Goal: Information Seeking & Learning: Learn about a topic

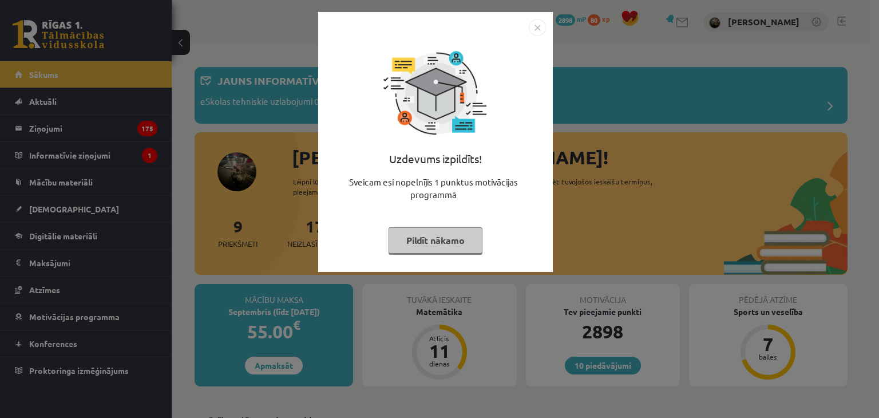
click at [441, 243] on button "Pildīt nākamo" at bounding box center [436, 240] width 94 height 26
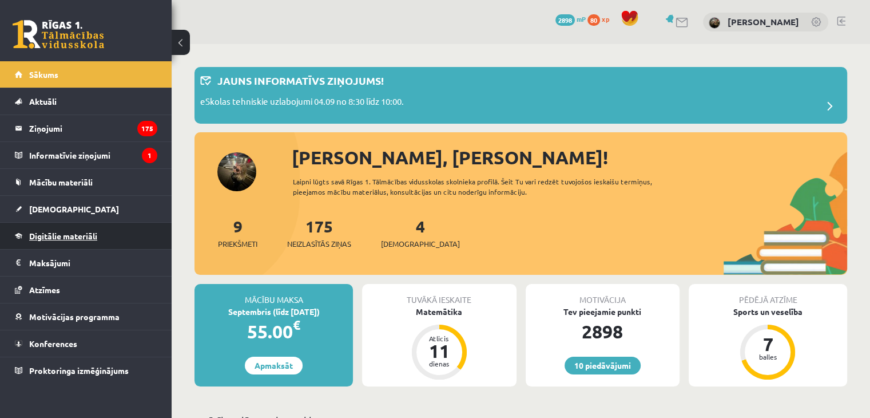
click at [60, 233] on span "Digitālie materiāli" at bounding box center [63, 236] width 68 height 10
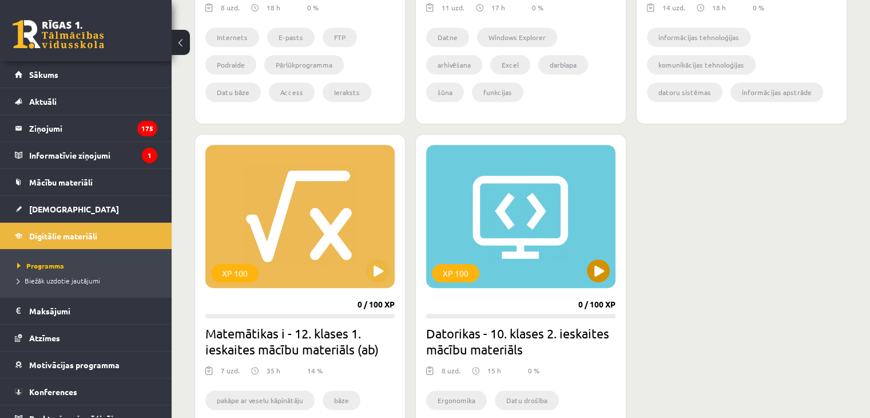
scroll to position [572, 0]
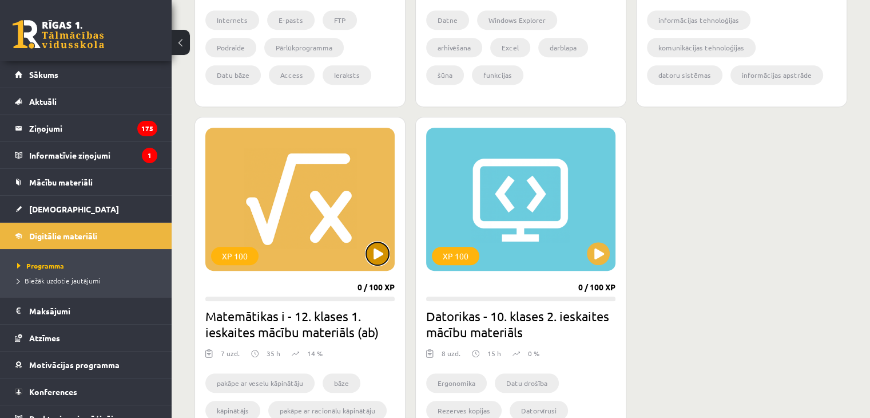
click at [376, 248] on button at bounding box center [377, 253] width 23 height 23
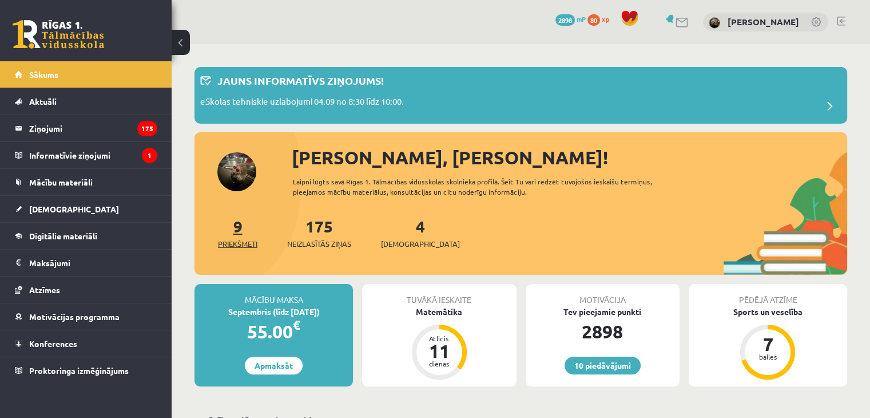
click at [237, 243] on span "Priekšmeti" at bounding box center [237, 243] width 39 height 11
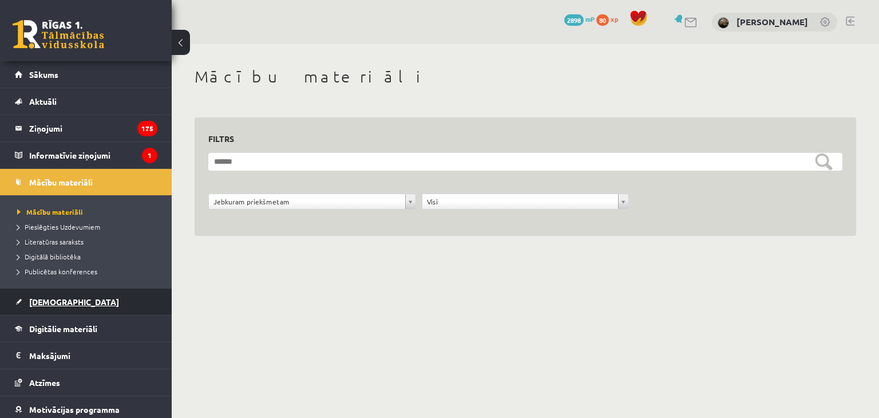
click at [37, 299] on span "[DEMOGRAPHIC_DATA]" at bounding box center [74, 301] width 90 height 10
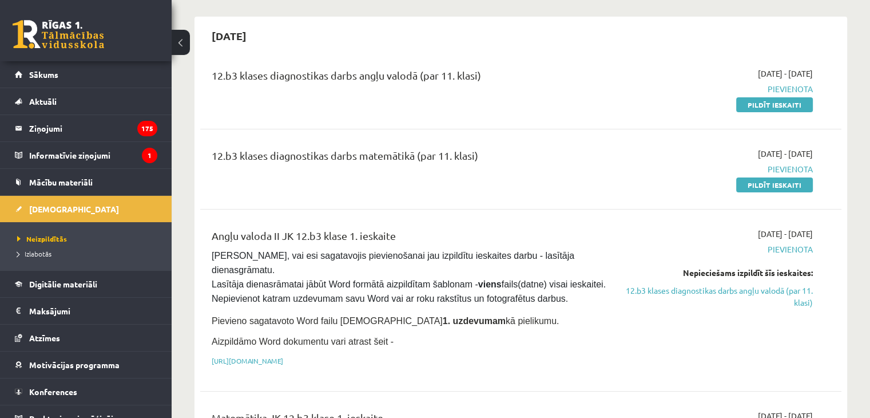
scroll to position [114, 0]
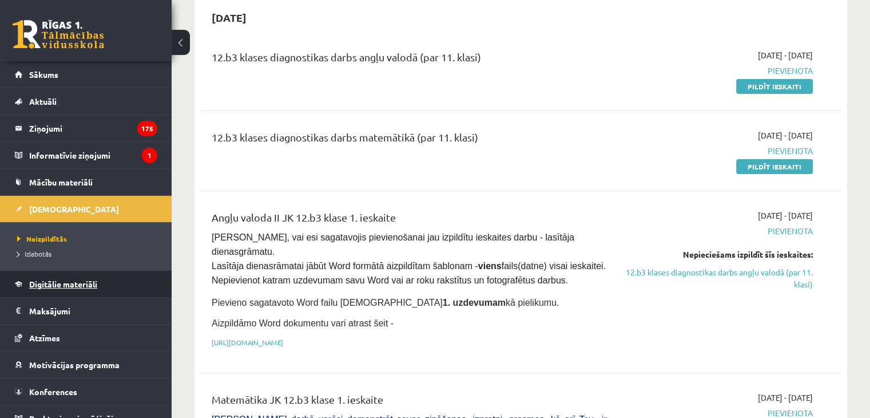
click at [66, 278] on link "Digitālie materiāli" at bounding box center [86, 284] width 142 height 26
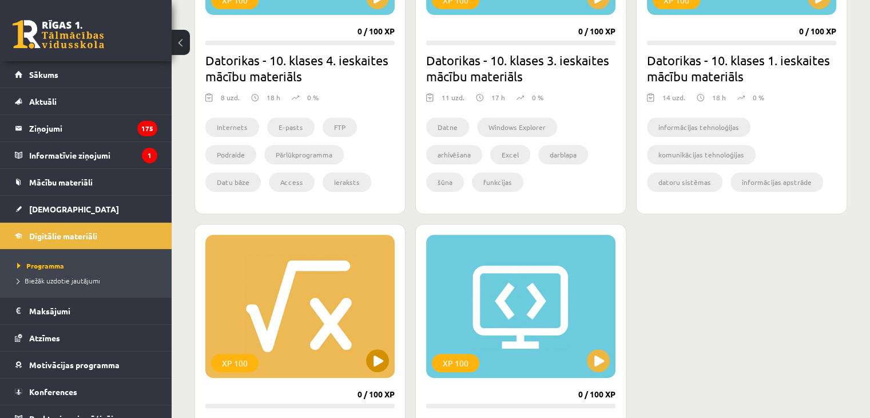
scroll to position [515, 0]
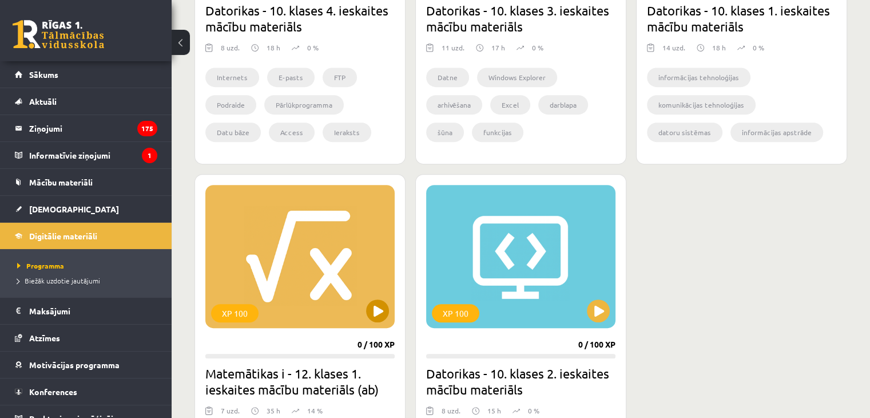
click at [364, 311] on div "XP 100" at bounding box center [299, 256] width 189 height 143
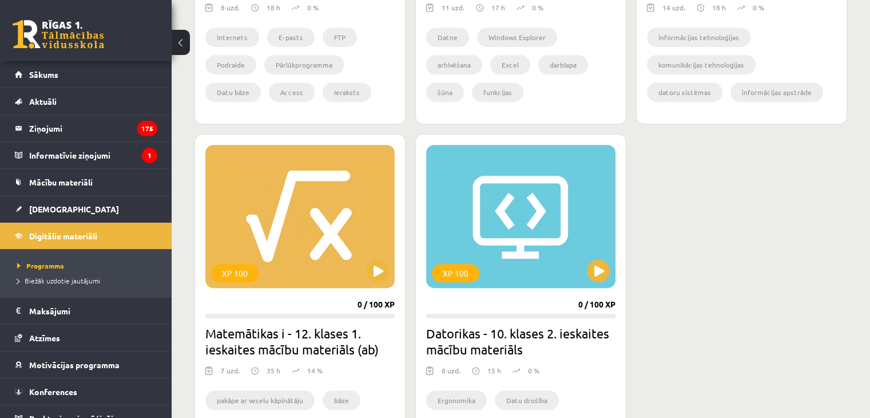
scroll to position [572, 0]
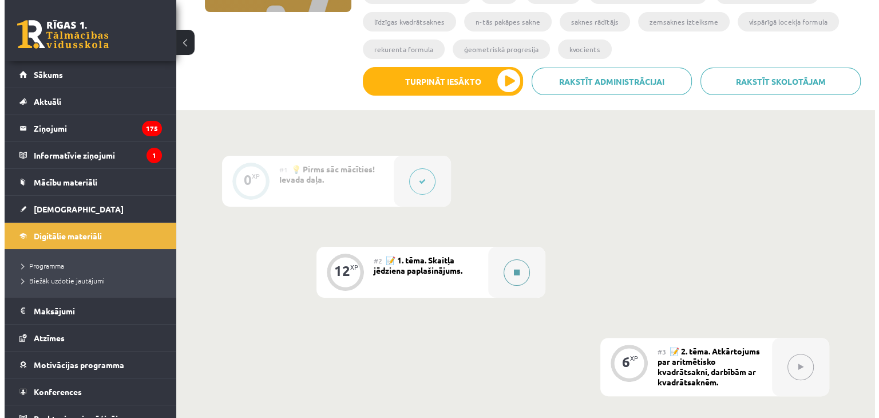
scroll to position [229, 0]
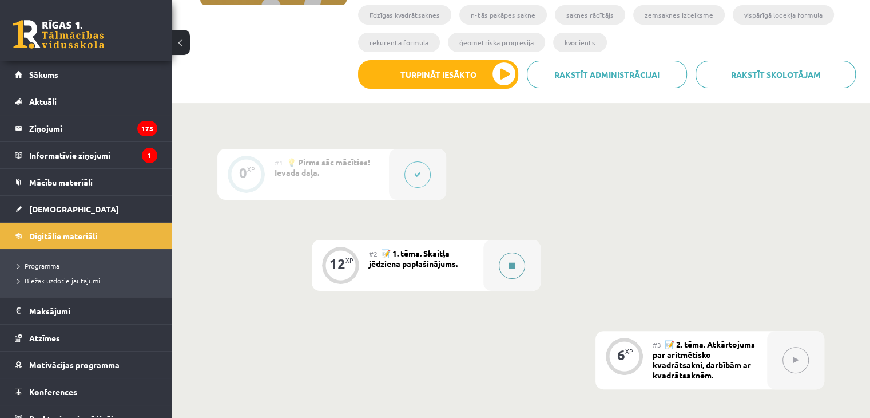
click at [516, 269] on button at bounding box center [512, 265] width 26 height 26
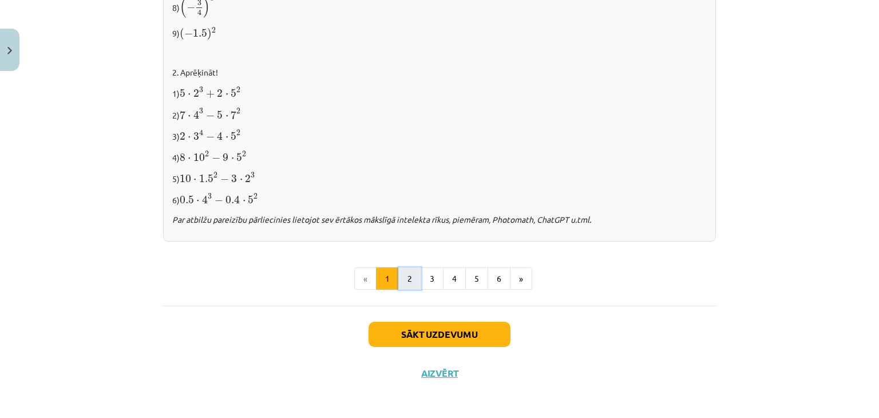
click at [406, 278] on button "2" at bounding box center [409, 278] width 23 height 23
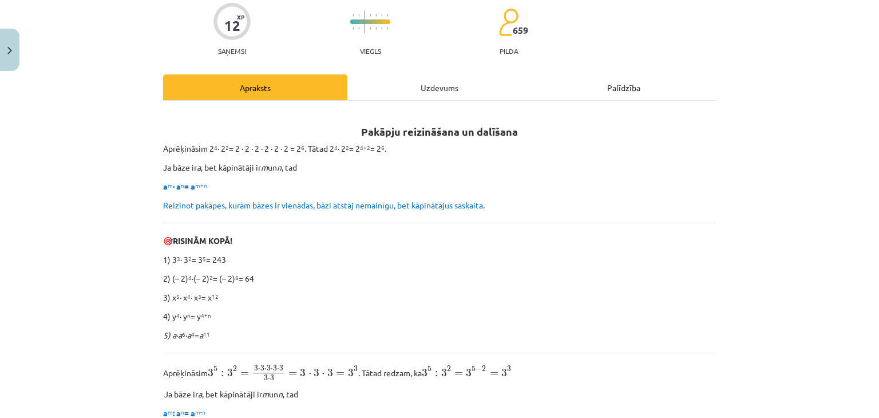
scroll to position [114, 0]
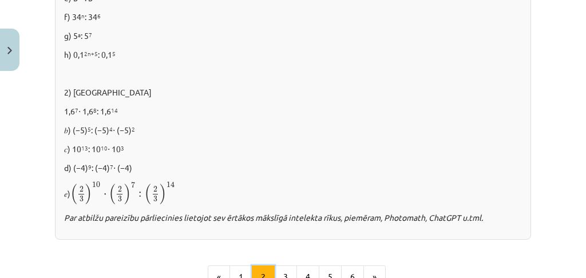
scroll to position [815, 0]
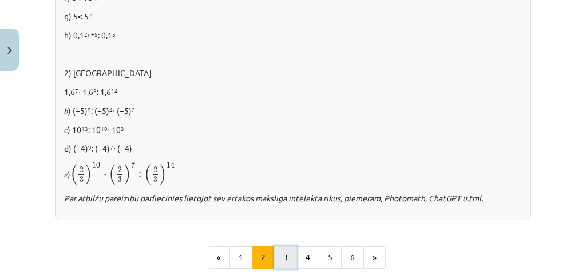
click at [280, 253] on button "3" at bounding box center [285, 257] width 23 height 23
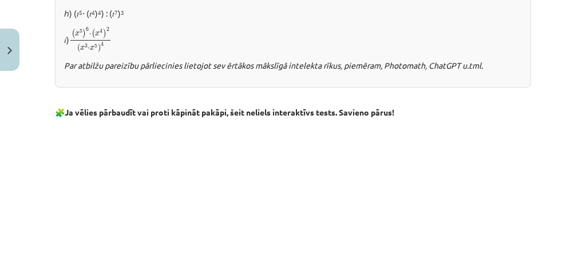
scroll to position [821, 0]
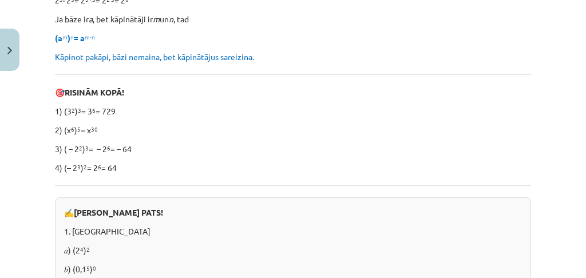
drag, startPoint x: 333, startPoint y: 206, endPoint x: 328, endPoint y: 185, distance: 21.1
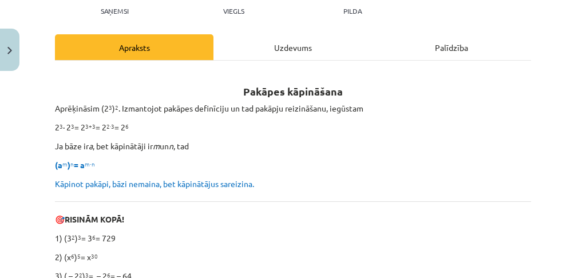
drag, startPoint x: 328, startPoint y: 185, endPoint x: 562, endPoint y: 118, distance: 242.9
click at [566, 116] on div "Mācību tēma: Matemātikas i - 12. klases 1. ieskaites mācību materiāls (ab) #2 📝…" at bounding box center [293, 139] width 586 height 278
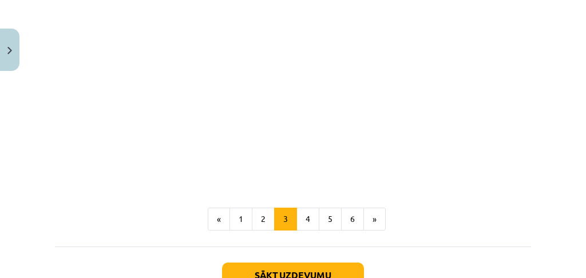
scroll to position [1126, 0]
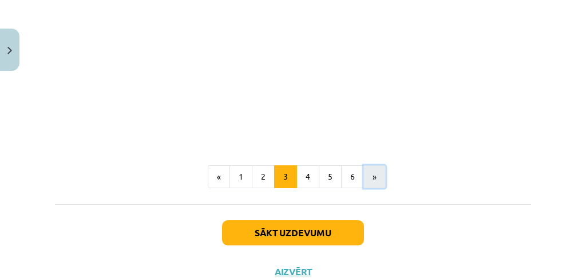
click at [364, 171] on button "»" at bounding box center [374, 176] width 22 height 23
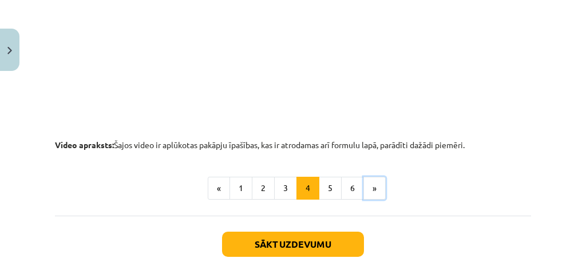
scroll to position [1349, 0]
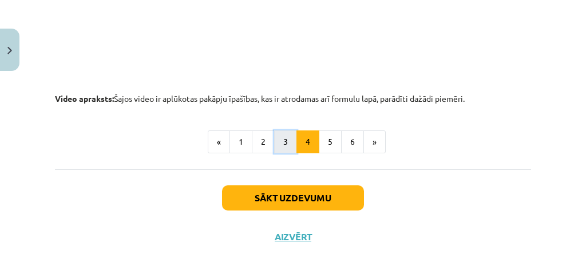
click at [280, 142] on button "3" at bounding box center [285, 141] width 23 height 23
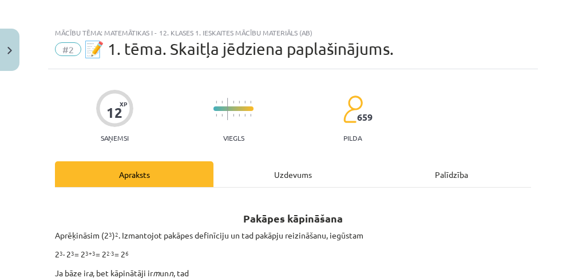
click at [296, 172] on div "Uzdevums" at bounding box center [292, 174] width 158 height 26
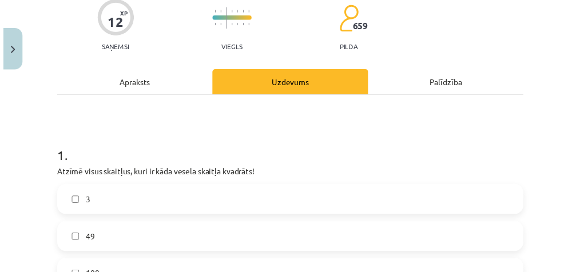
scroll to position [0, 0]
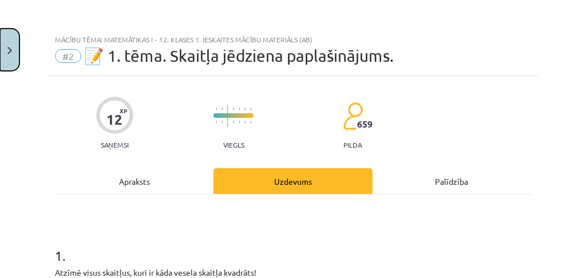
click at [3, 41] on button "Close" at bounding box center [9, 50] width 19 height 42
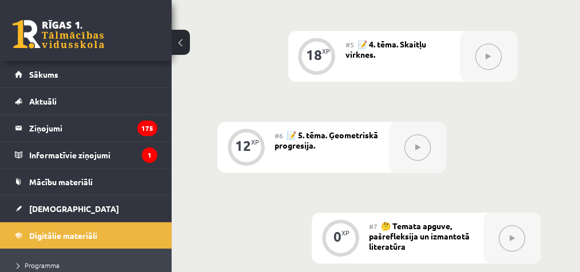
scroll to position [921, 0]
click at [418, 148] on icon at bounding box center [417, 147] width 5 height 7
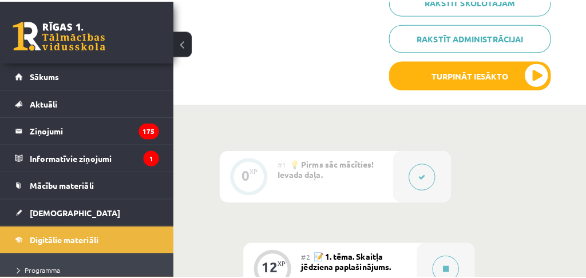
scroll to position [540, 0]
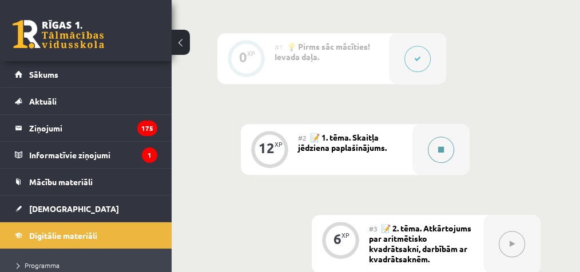
click at [433, 142] on button at bounding box center [441, 150] width 26 height 26
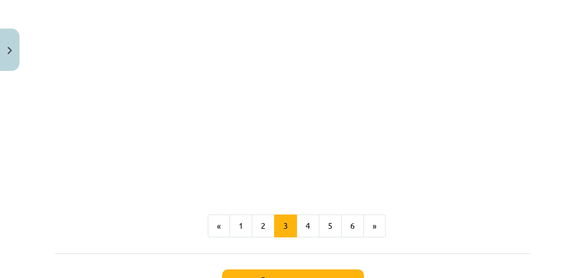
scroll to position [1106, 0]
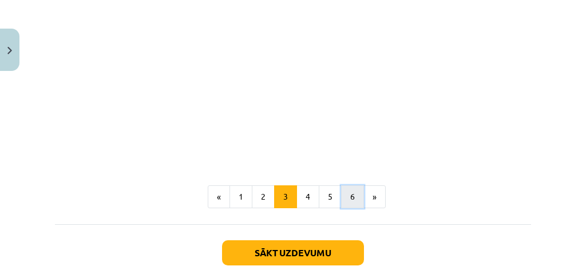
click at [342, 188] on button "6" at bounding box center [352, 196] width 23 height 23
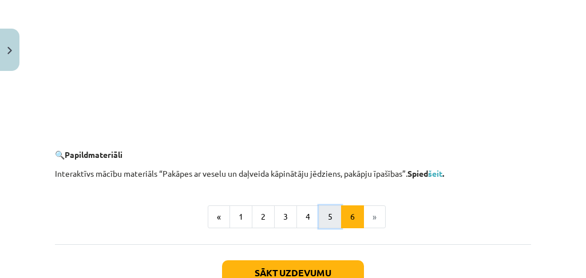
click at [319, 215] on button "5" at bounding box center [330, 216] width 23 height 23
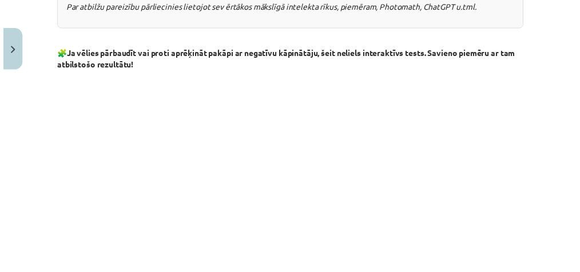
scroll to position [1349, 0]
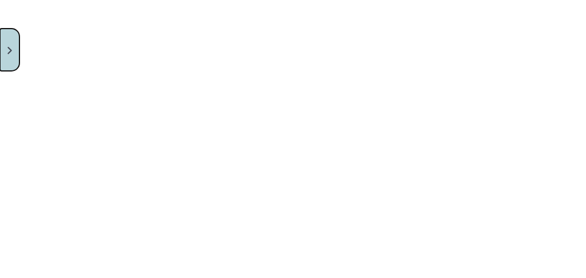
click at [7, 61] on button "Close" at bounding box center [9, 50] width 19 height 42
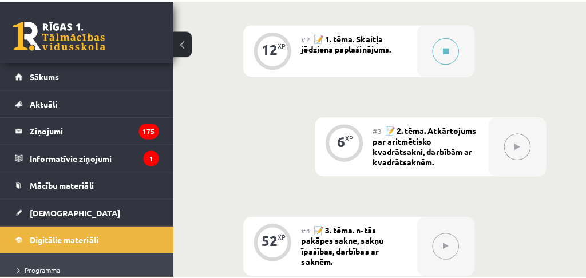
scroll to position [655, 0]
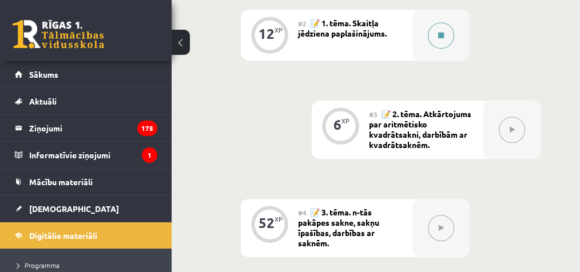
click at [451, 39] on button at bounding box center [441, 35] width 26 height 26
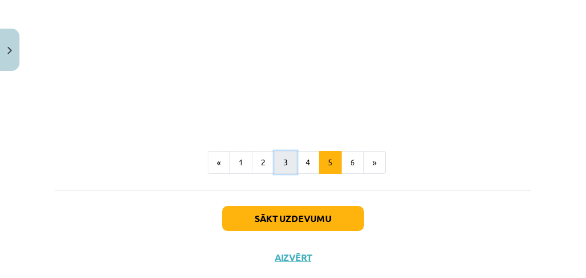
click at [283, 153] on button "3" at bounding box center [285, 162] width 23 height 23
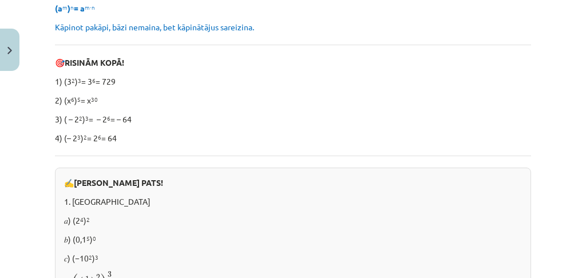
scroll to position [204, 0]
